Goal: Find specific page/section: Find specific page/section

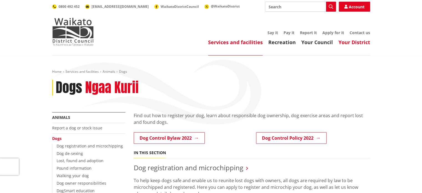
click at [366, 42] on link "Your District" at bounding box center [354, 42] width 32 height 7
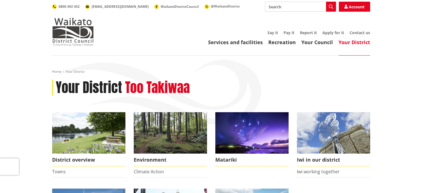
click at [274, 8] on input "Search" at bounding box center [300, 7] width 71 height 10
type input "change of dog ownership"
click at [334, 6] on button "Search" at bounding box center [331, 7] width 10 height 10
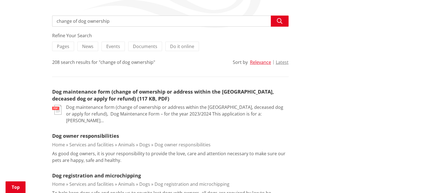
scroll to position [111, 0]
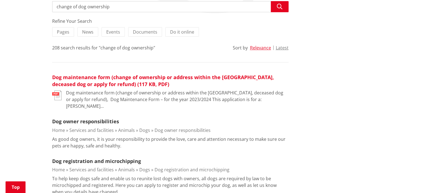
click at [79, 84] on link "Dog maintenance form (change of ownership or address within the Waikato distric…" at bounding box center [163, 81] width 222 height 14
